Goal: Information Seeking & Learning: Learn about a topic

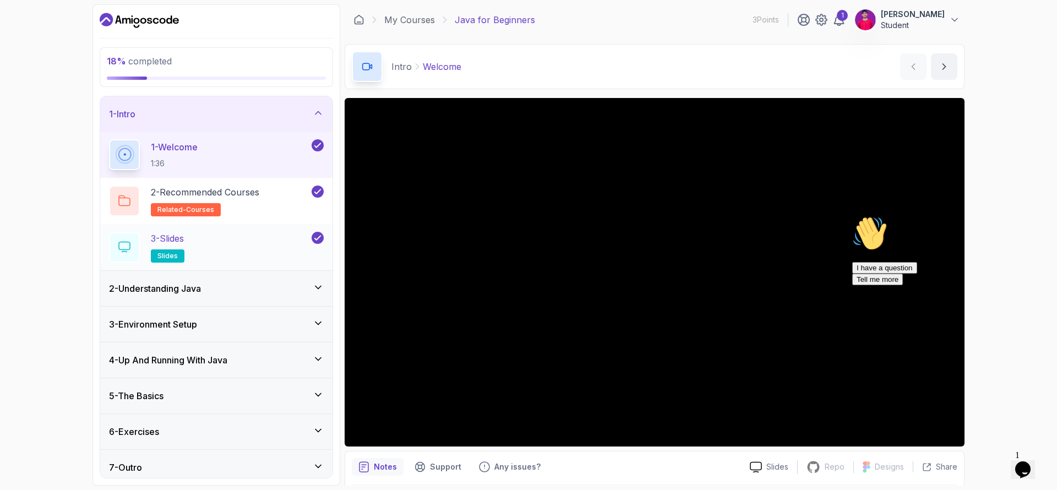
click at [229, 260] on div "3 - Slides slides" at bounding box center [209, 247] width 200 height 31
click at [218, 277] on div "2 - Understanding Java" at bounding box center [216, 288] width 232 height 35
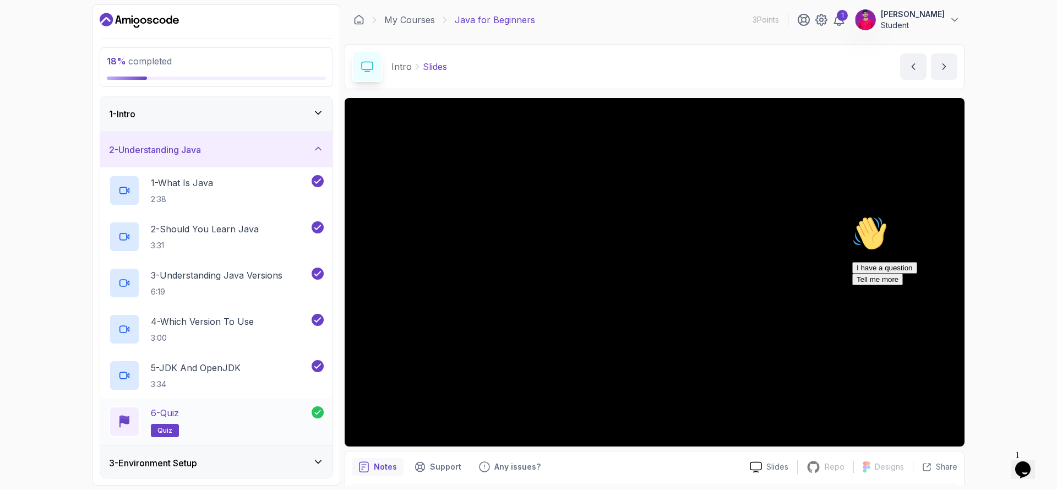
scroll to position [19, 0]
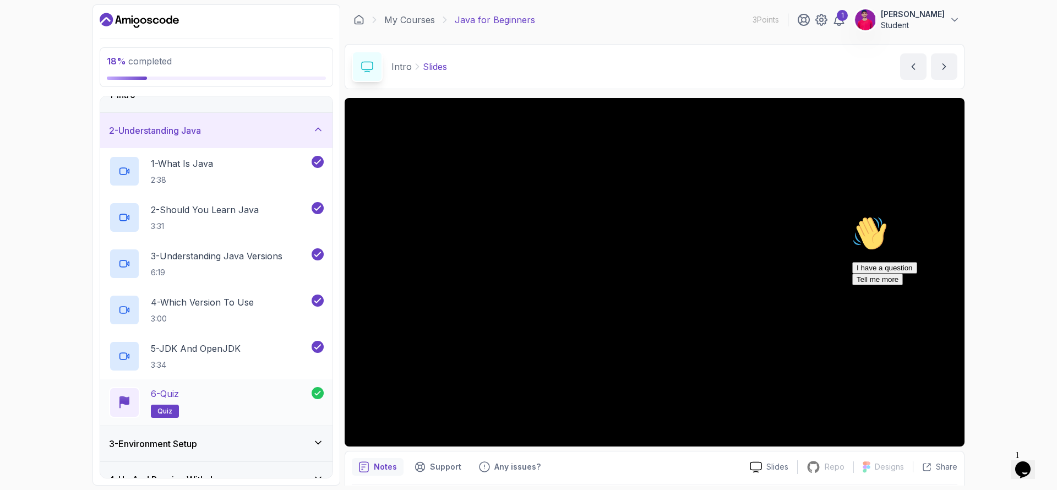
click at [251, 435] on div "3 - Environment Setup" at bounding box center [216, 443] width 232 height 35
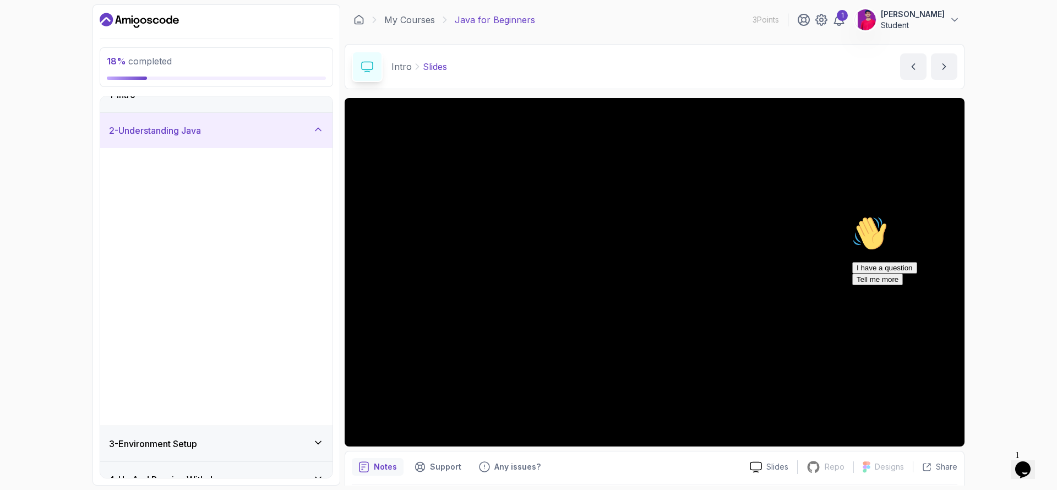
scroll to position [0, 0]
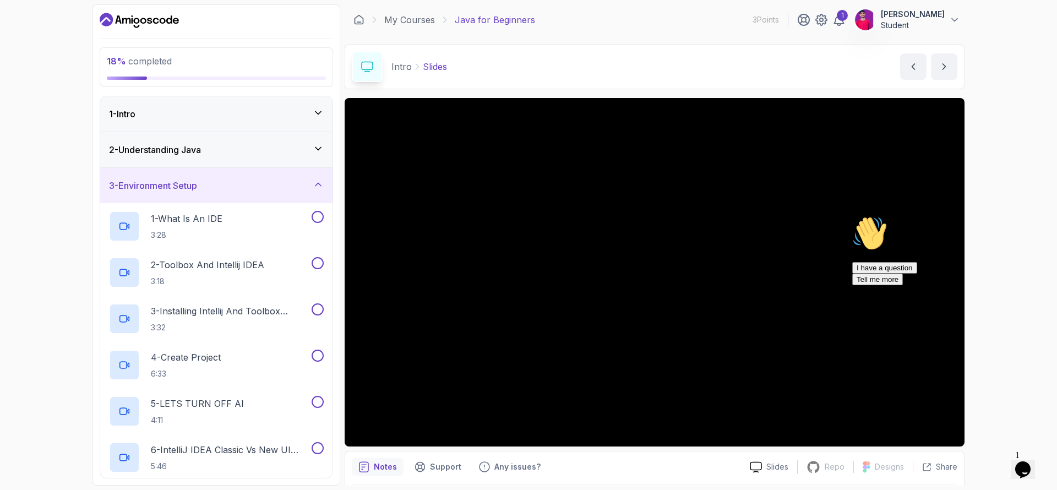
click at [279, 156] on div "2 - Understanding Java" at bounding box center [216, 149] width 232 height 35
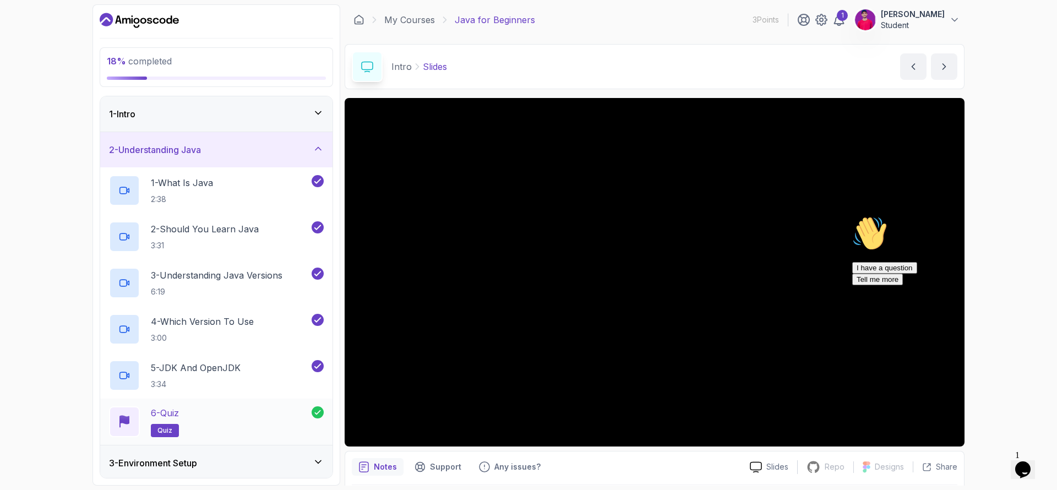
click at [317, 403] on div "6 - Quiz quiz" at bounding box center [216, 422] width 232 height 46
click at [296, 417] on div "6 - Quiz quiz" at bounding box center [210, 421] width 203 height 31
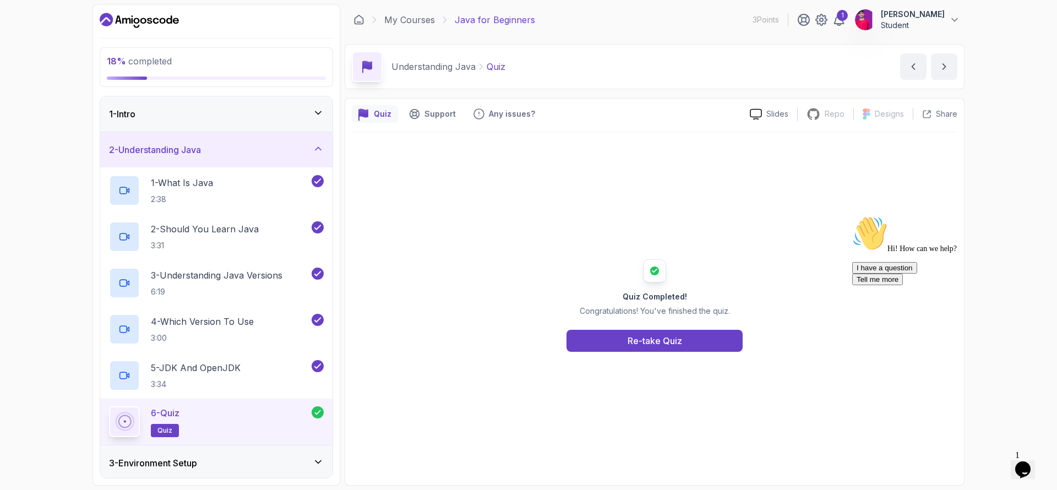
click at [273, 451] on div "3 - Environment Setup" at bounding box center [216, 463] width 232 height 35
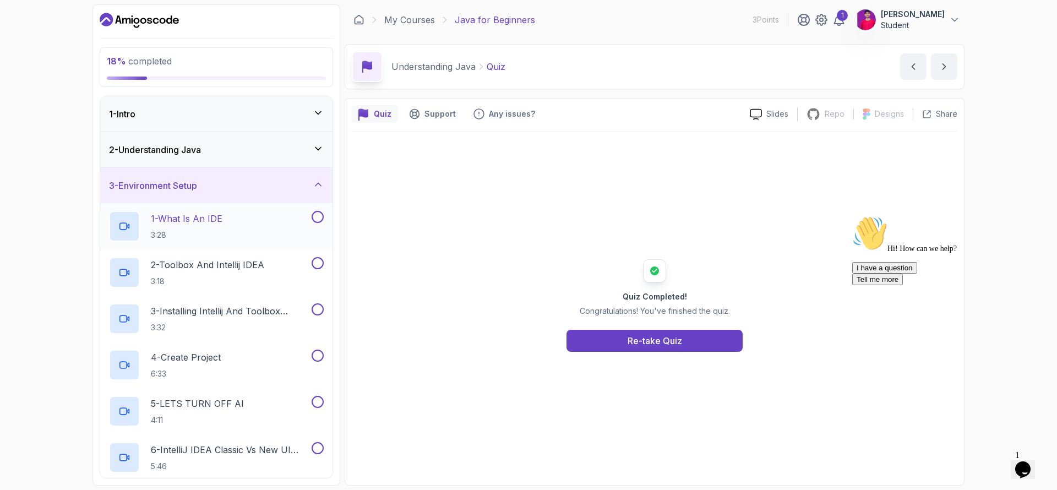
click at [218, 220] on p "1 - What Is An IDE" at bounding box center [187, 218] width 72 height 13
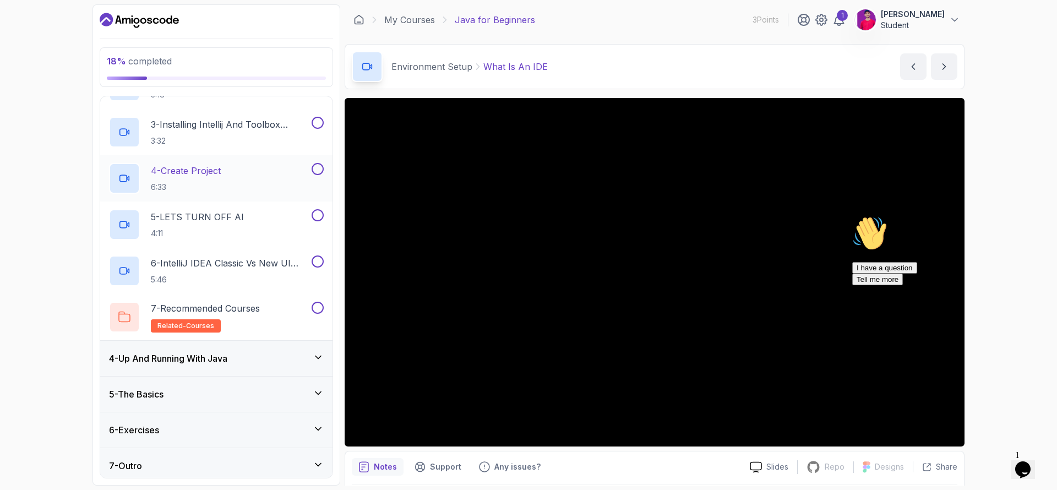
scroll to position [192, 0]
